Goal: Obtain resource: Obtain resource

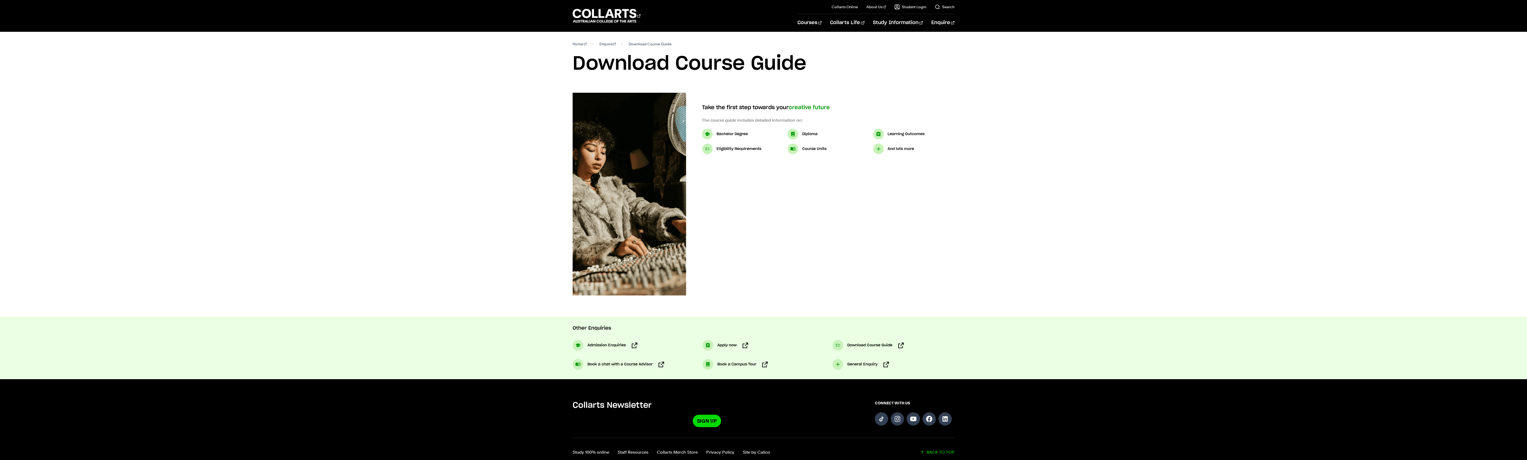
click at [501, 298] on body "Courses Collarts Online Study 100% online About Us History & Values Strategic P…" at bounding box center [763, 276] width 1527 height 552
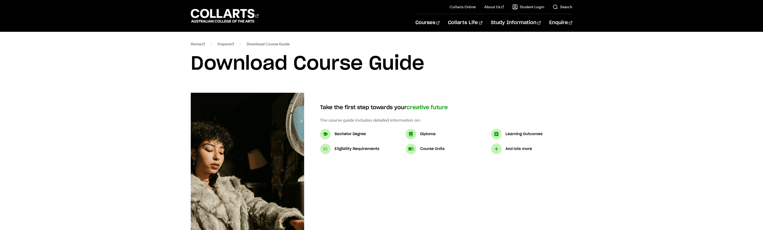
select select "2"
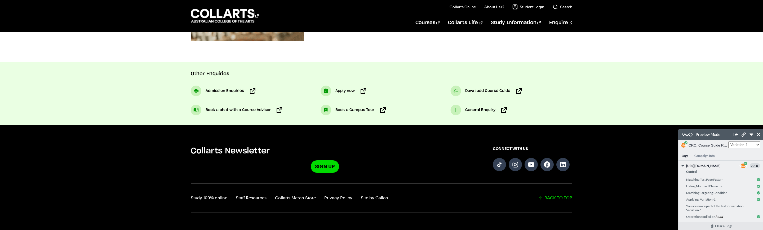
scroll to position [251, 0]
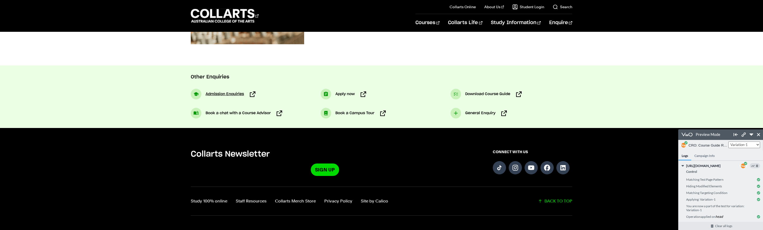
click at [218, 93] on span "Admission Enquiries" at bounding box center [225, 94] width 38 height 6
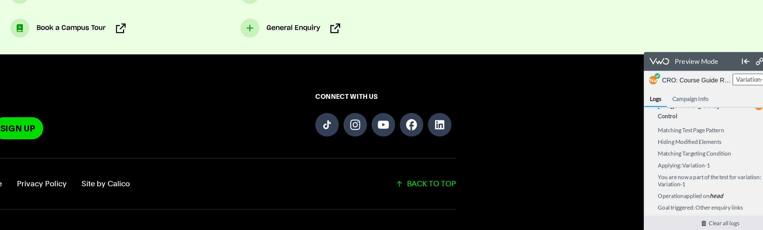
scroll to position [248, 0]
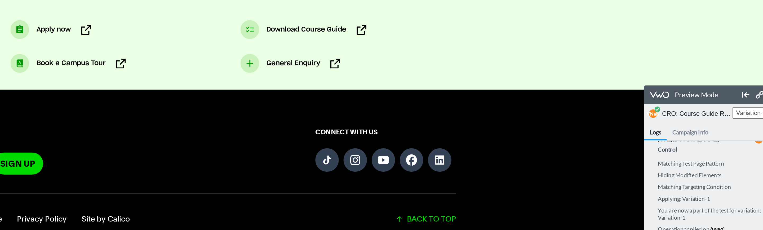
click at [476, 117] on span "General Enquiry" at bounding box center [481, 117] width 30 height 6
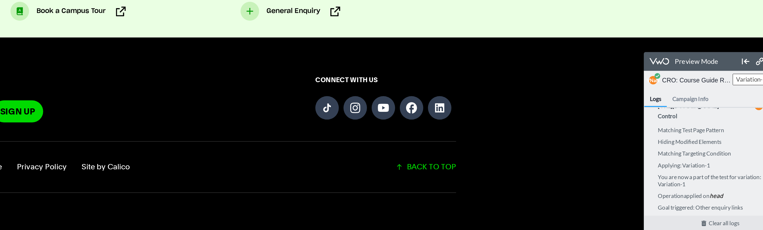
scroll to position [258, 0]
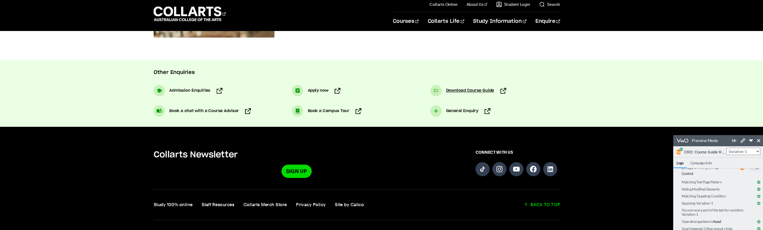
click at [475, 86] on span "Download Course Guide" at bounding box center [488, 88] width 45 height 6
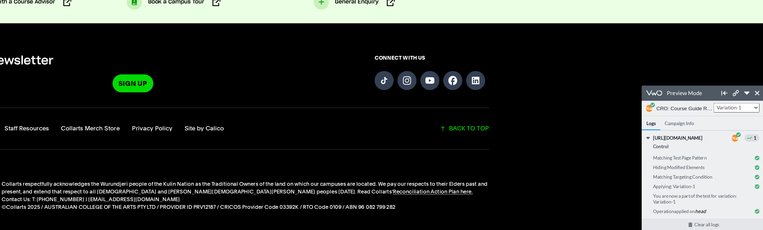
scroll to position [8, 0]
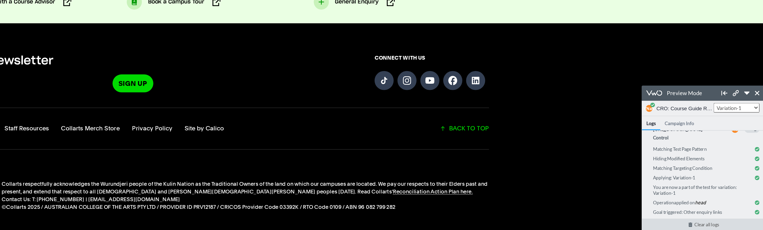
click at [676, 181] on link "Clear all logs" at bounding box center [687, 182] width 90 height 8
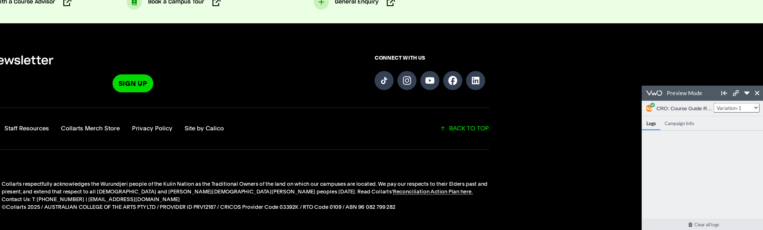
scroll to position [293, 0]
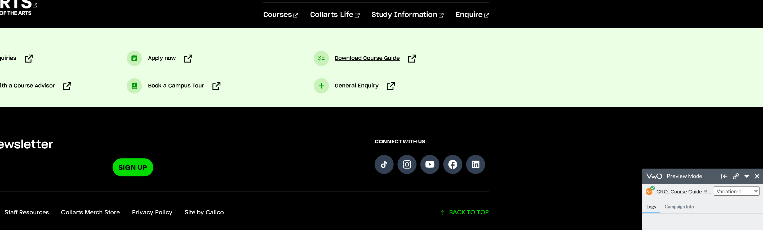
click at [476, 54] on span "Download Course Guide" at bounding box center [488, 53] width 45 height 6
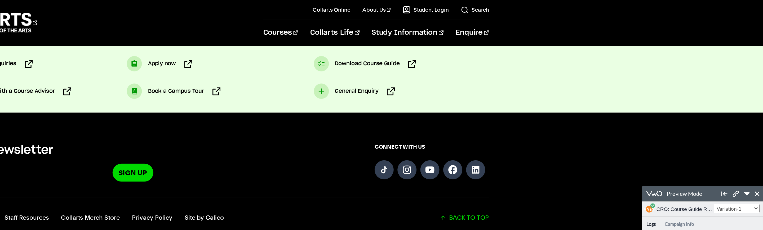
scroll to position [296, 0]
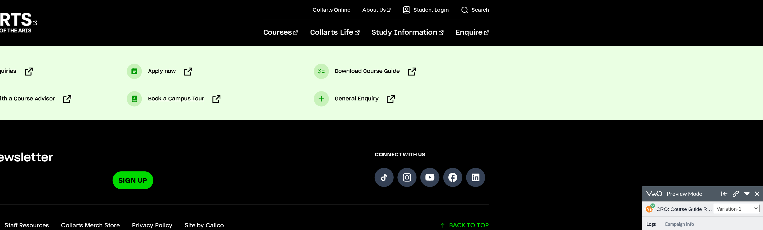
click at [354, 70] on span "Book a Campus Tour" at bounding box center [355, 68] width 39 height 6
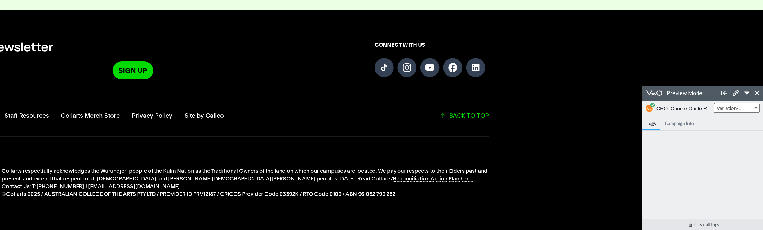
scroll to position [323, 0]
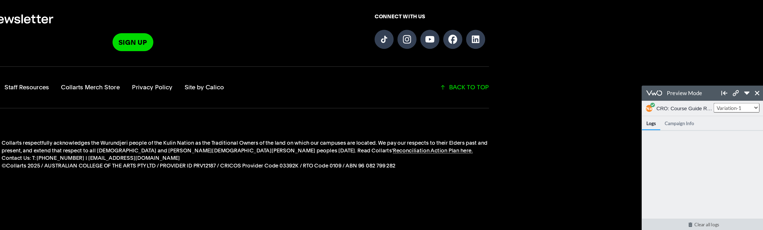
click at [677, 181] on link "Clear all logs" at bounding box center [687, 182] width 90 height 8
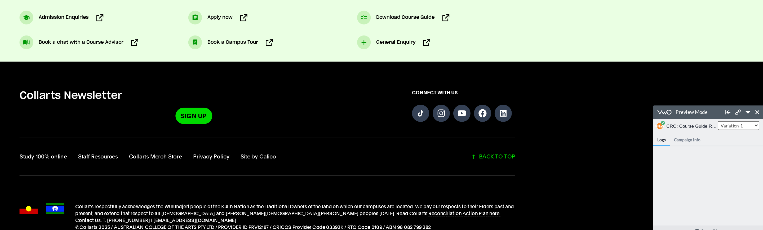
scroll to position [284, 0]
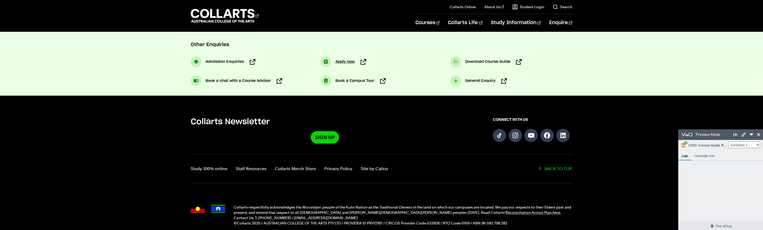
click at [344, 63] on span "Apply now" at bounding box center [345, 62] width 19 height 6
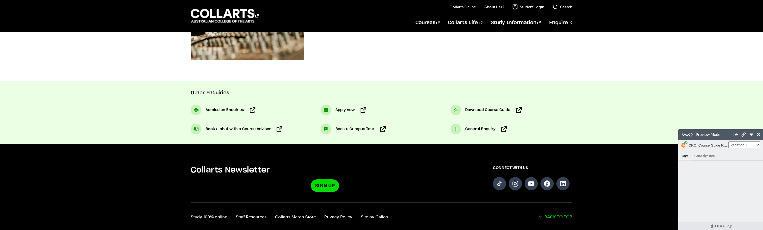
scroll to position [159, 0]
